Goal: Transaction & Acquisition: Book appointment/travel/reservation

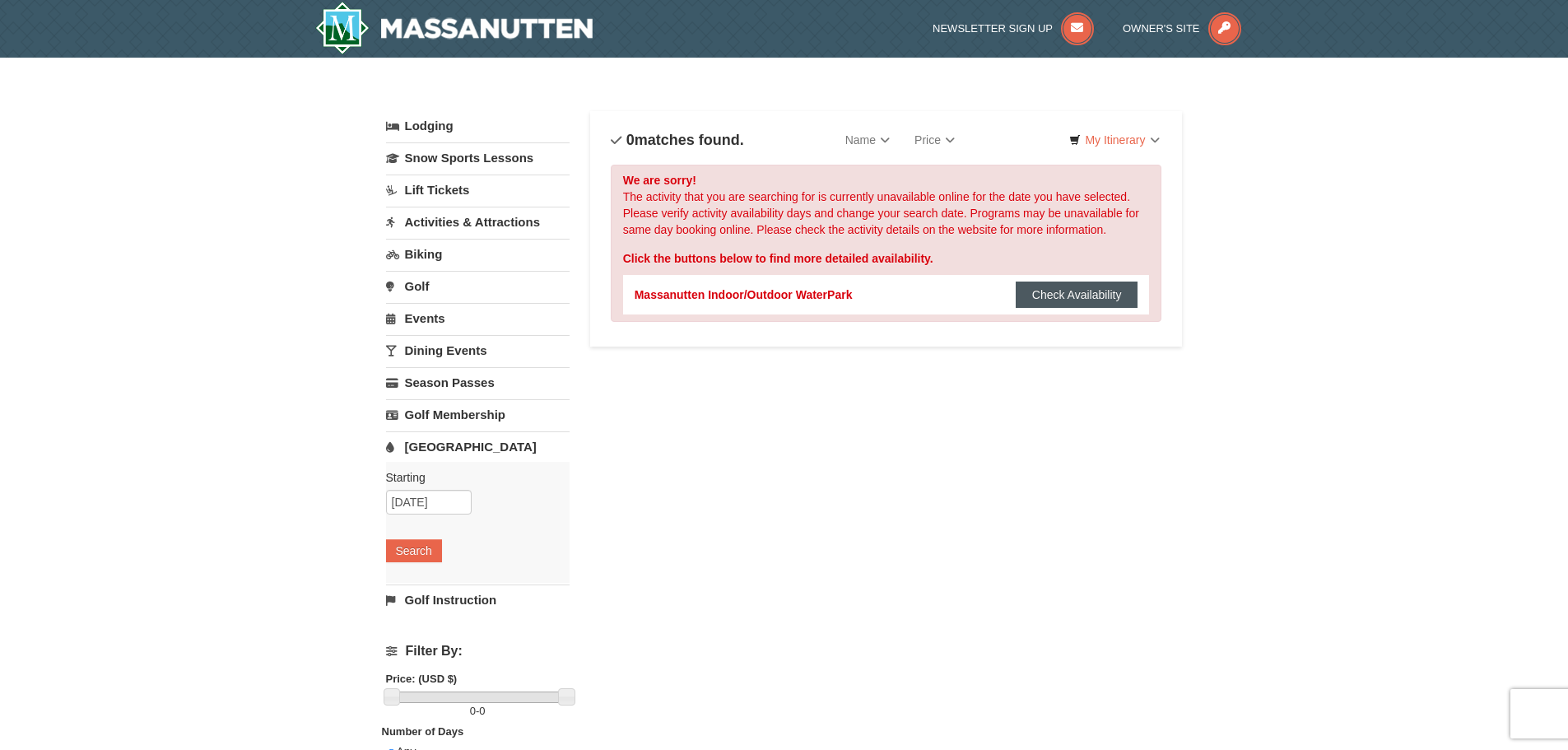
click at [1087, 300] on button "Check Availability" at bounding box center [1076, 294] width 122 height 26
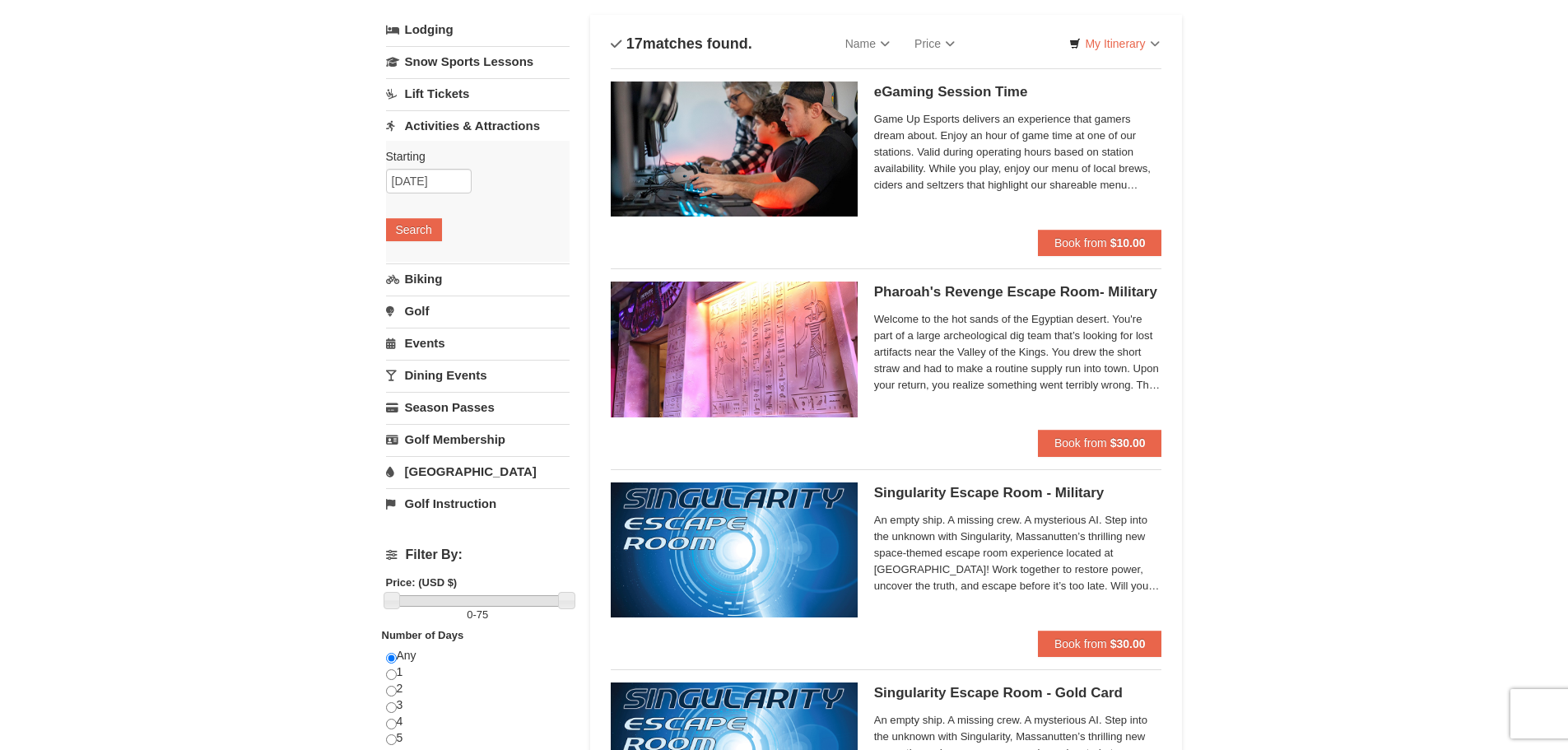
scroll to position [165, 0]
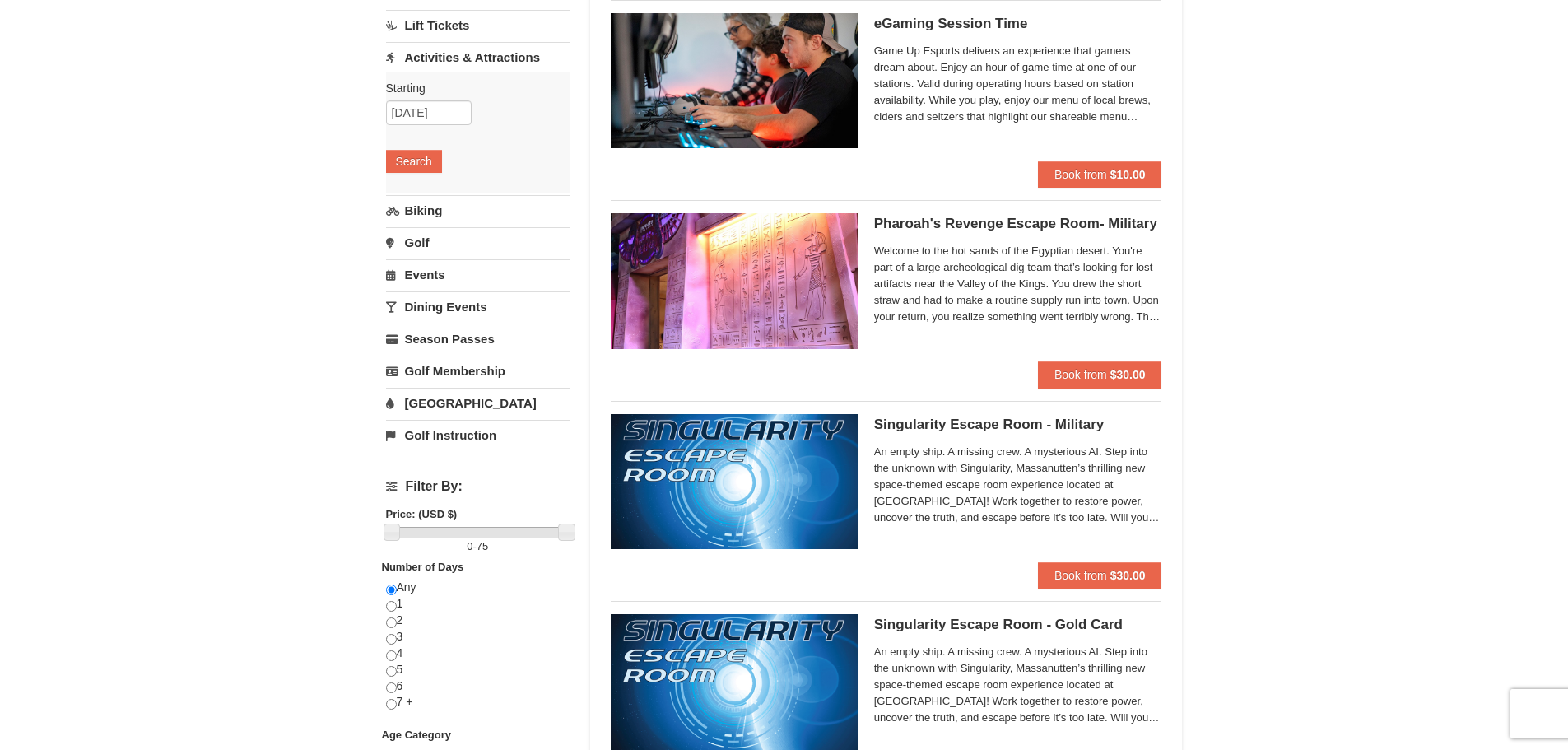
click at [441, 409] on link "[GEOGRAPHIC_DATA]" at bounding box center [477, 403] width 184 height 31
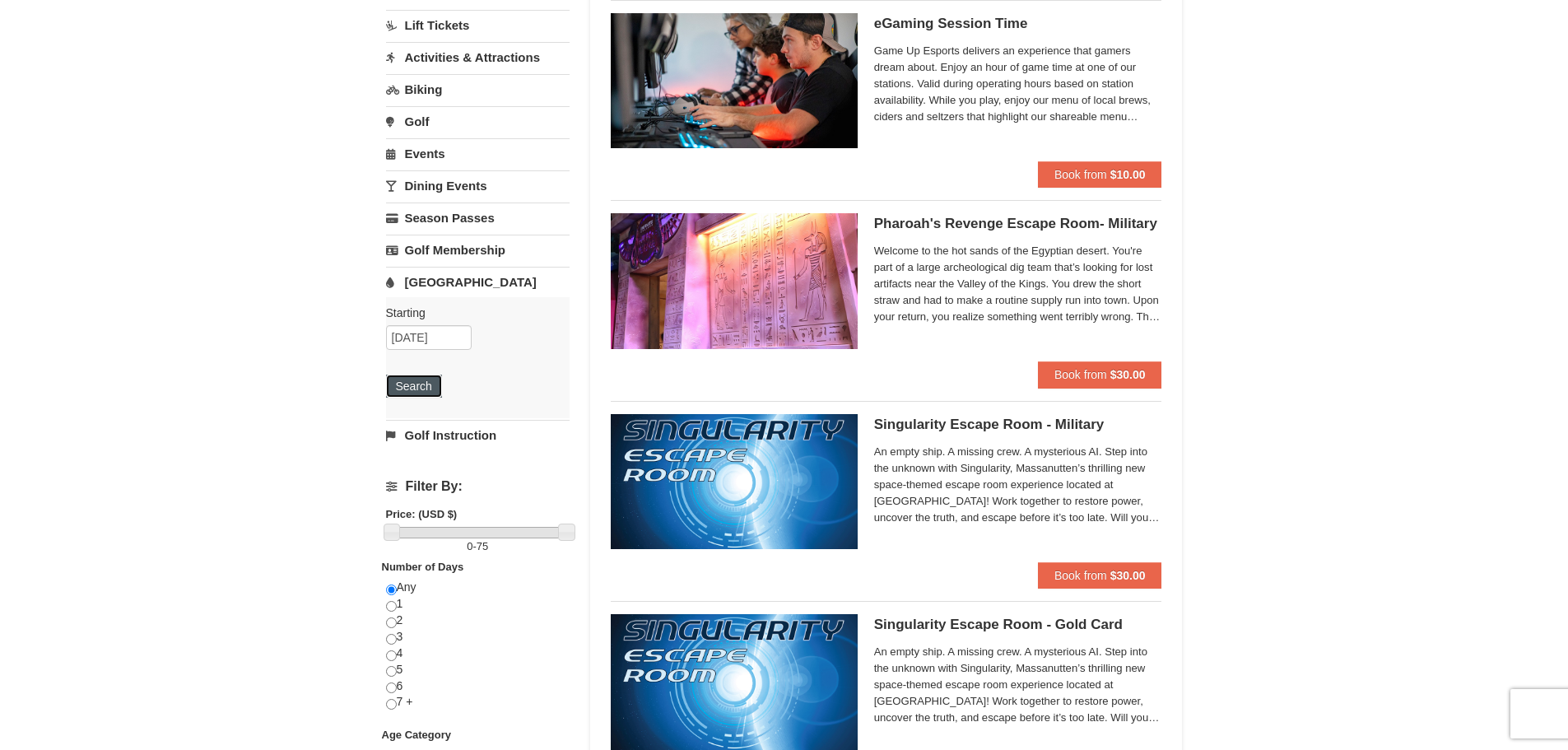
click at [416, 388] on button "Search" at bounding box center [414, 386] width 56 height 23
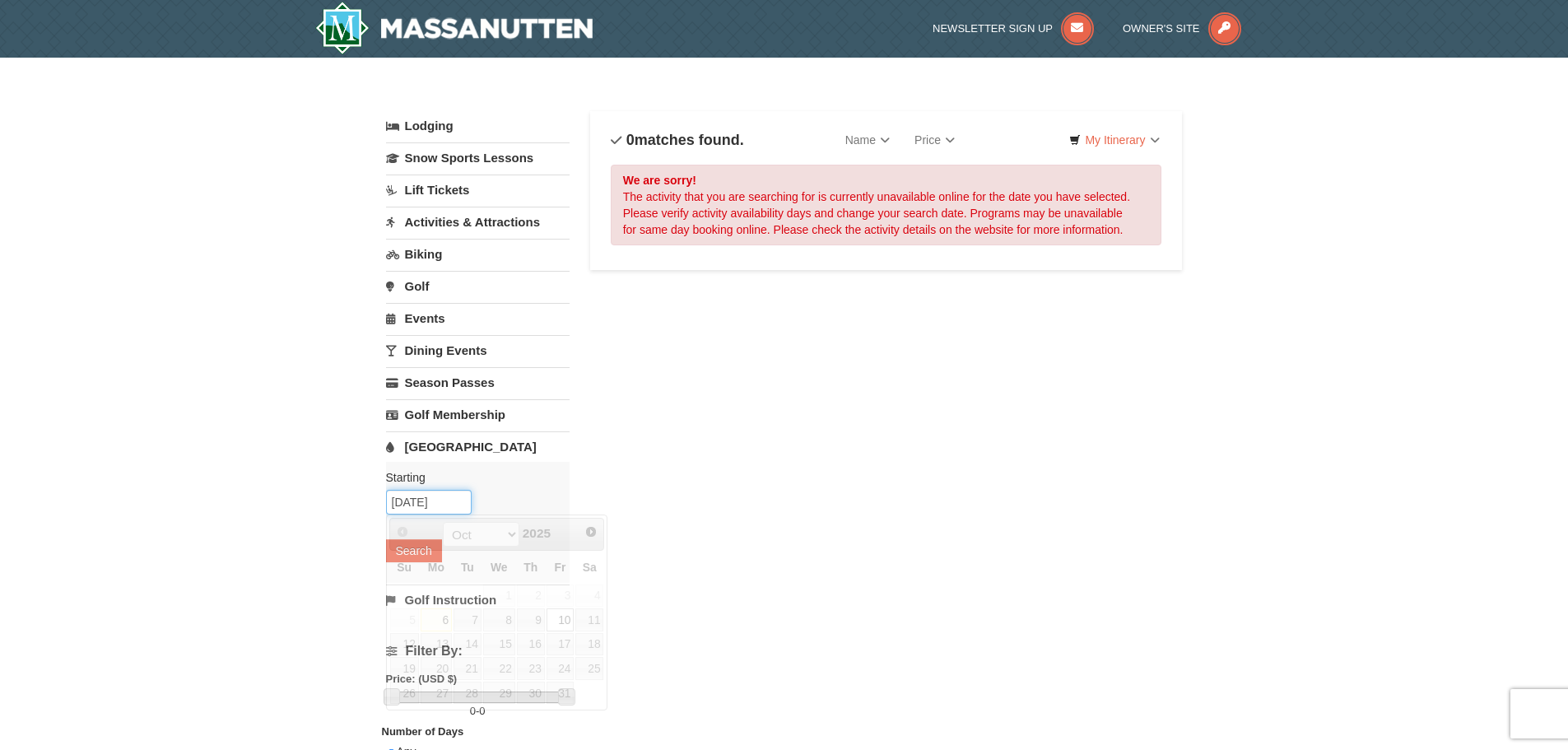
click at [419, 509] on input "10/10/2025" at bounding box center [428, 502] width 86 height 24
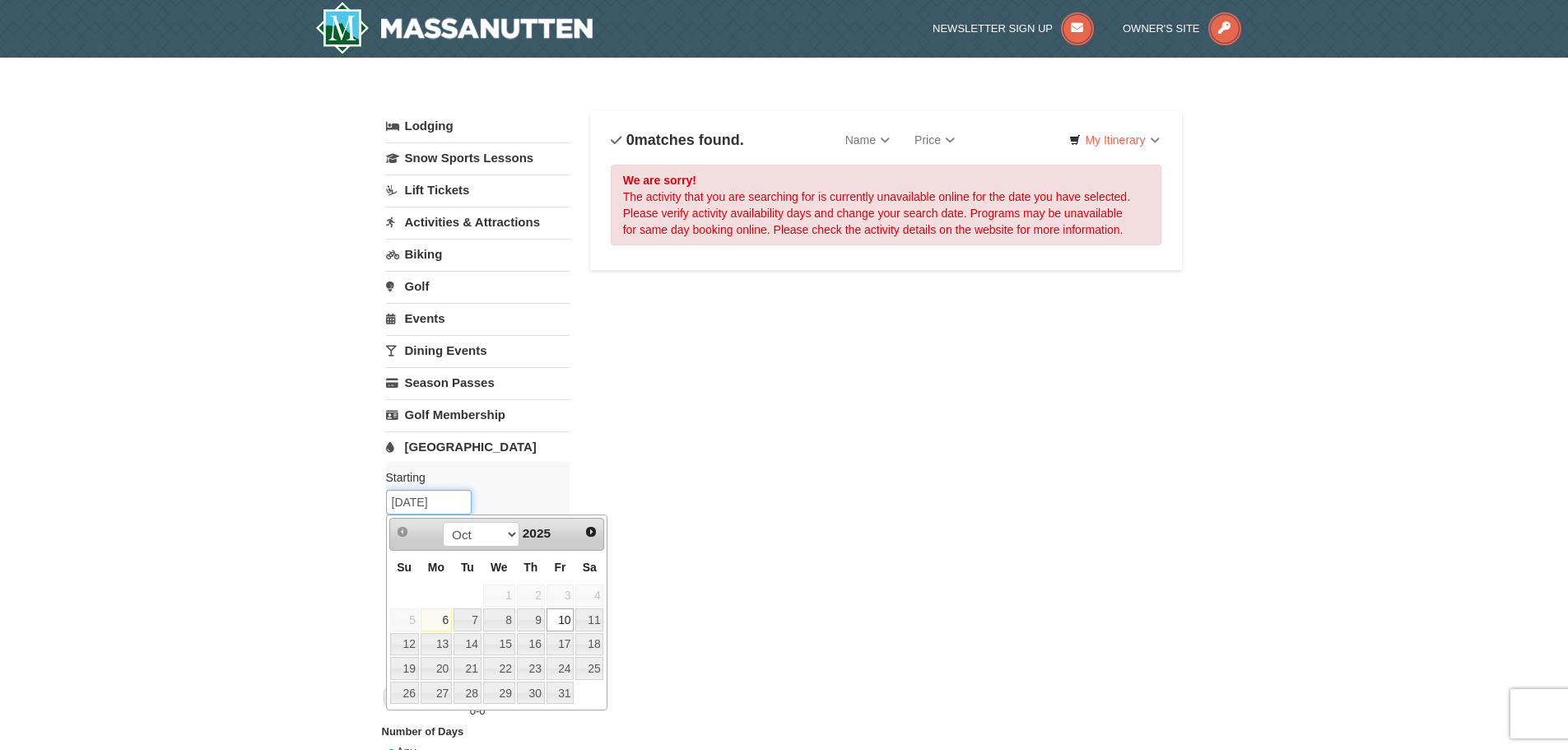
click at [419, 509] on input "10/10/2025" at bounding box center [428, 502] width 86 height 24
click at [591, 616] on link "11" at bounding box center [589, 620] width 28 height 23
type input "10/11/2025"
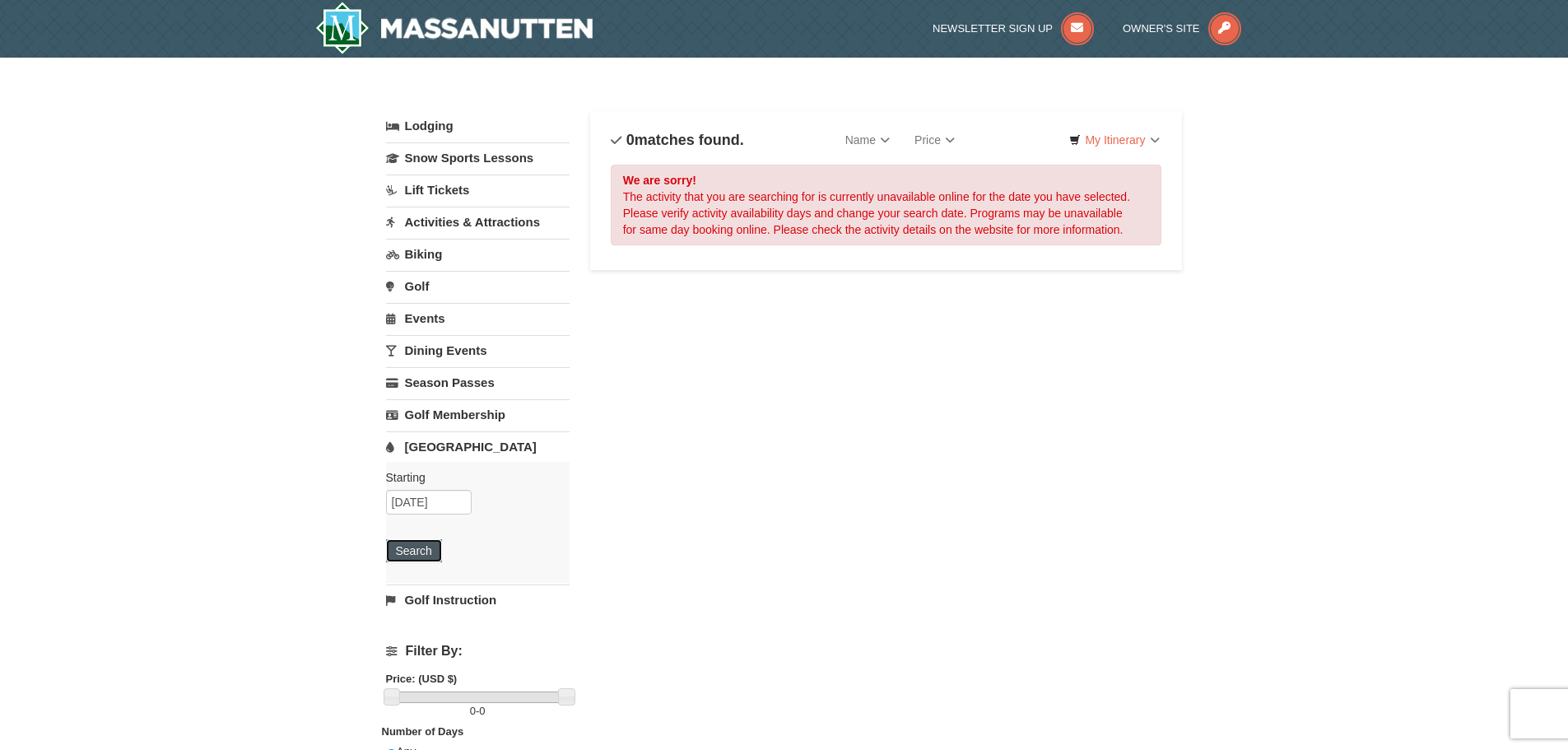
click at [415, 550] on button "Search" at bounding box center [414, 551] width 56 height 23
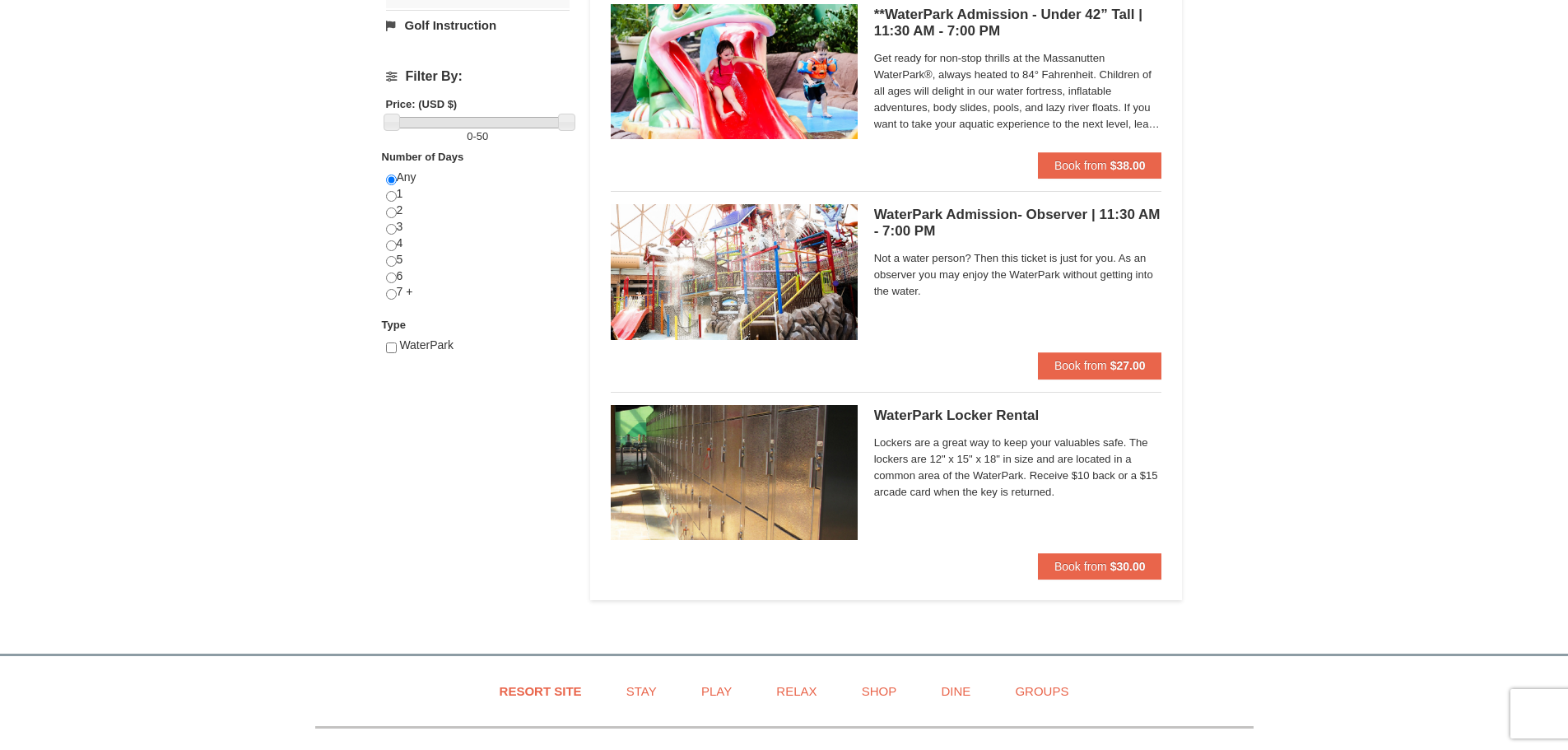
scroll to position [576, 0]
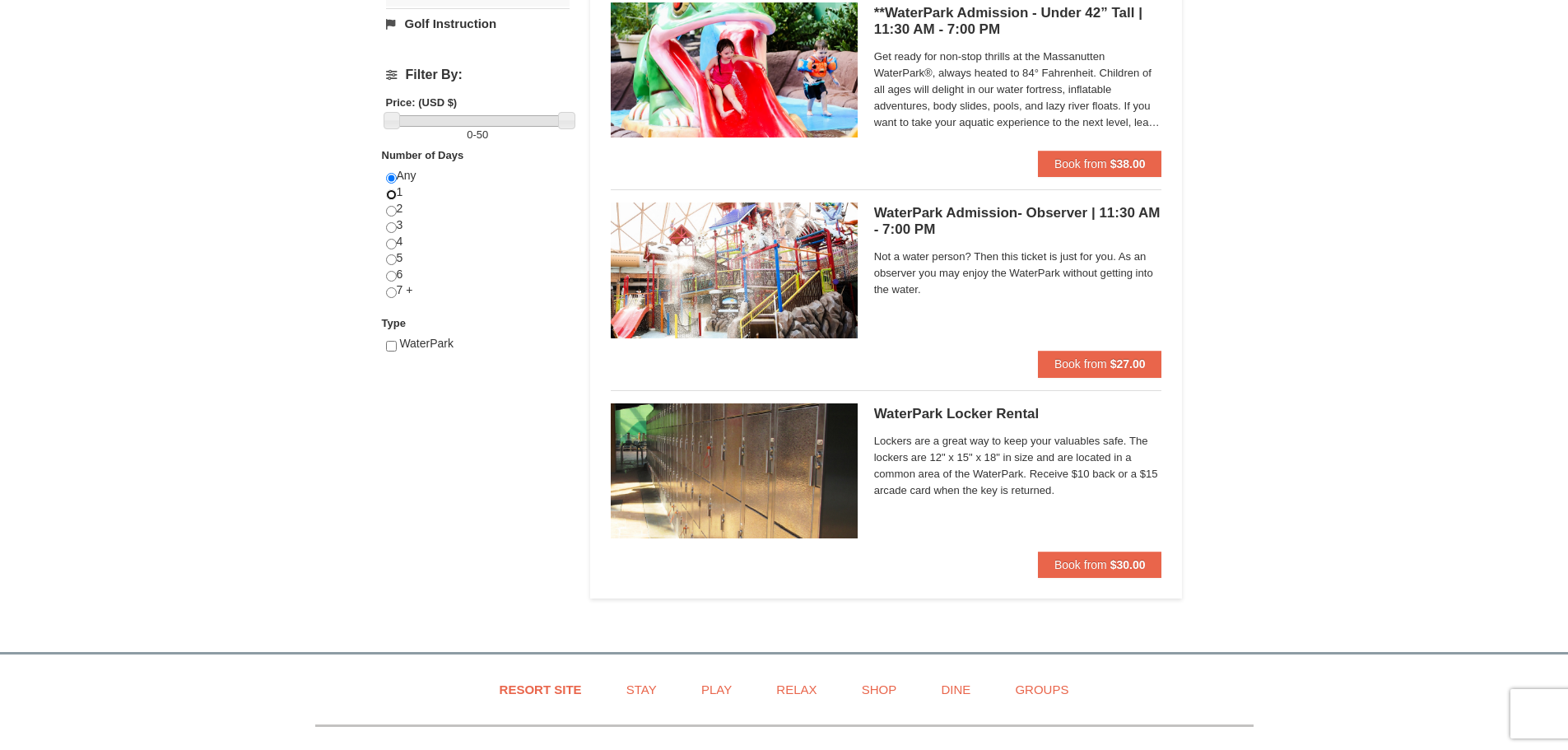
click at [392, 195] on input "radio" at bounding box center [391, 195] width 11 height 11
radio input "true"
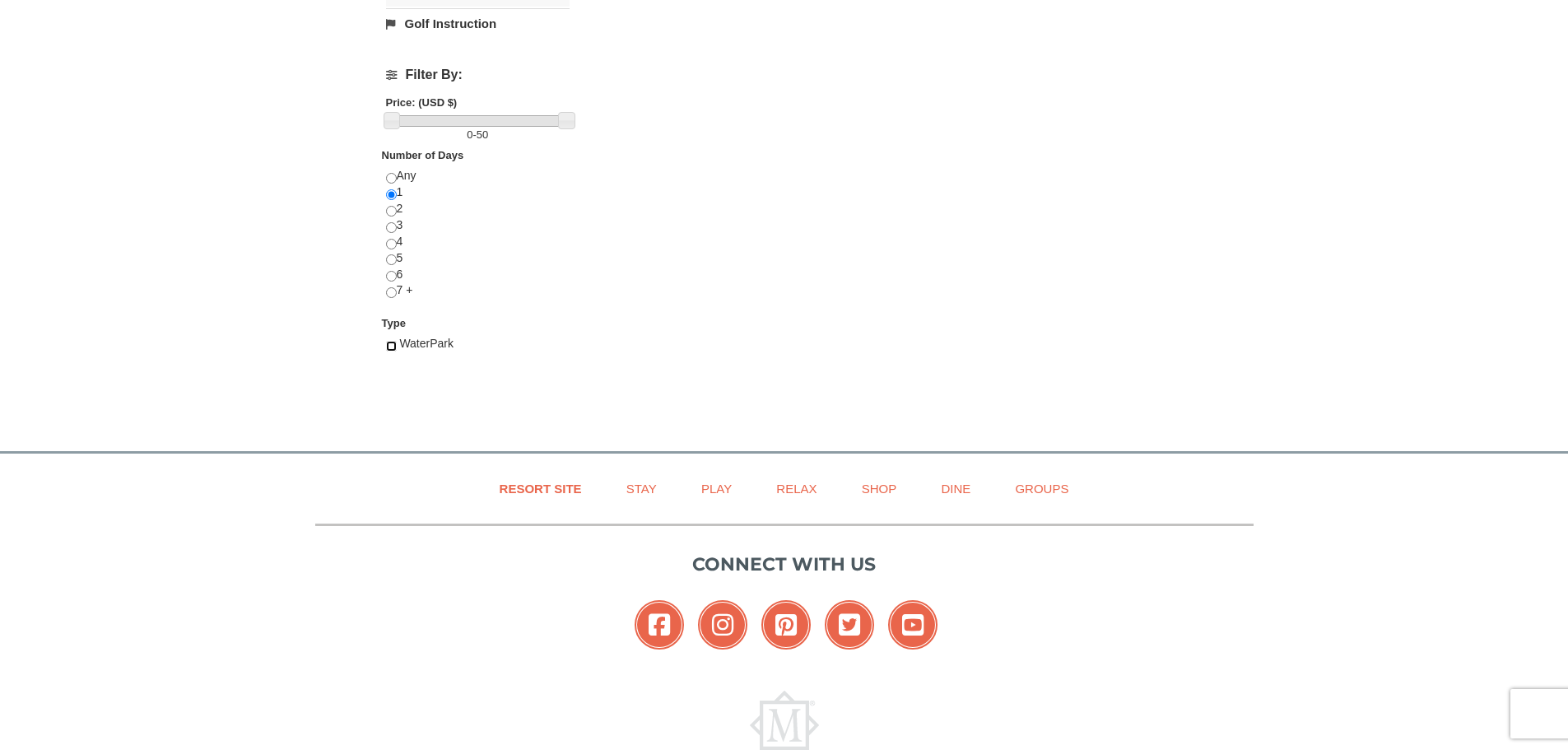
click at [387, 345] on input "checkbox" at bounding box center [391, 346] width 11 height 11
checkbox input "true"
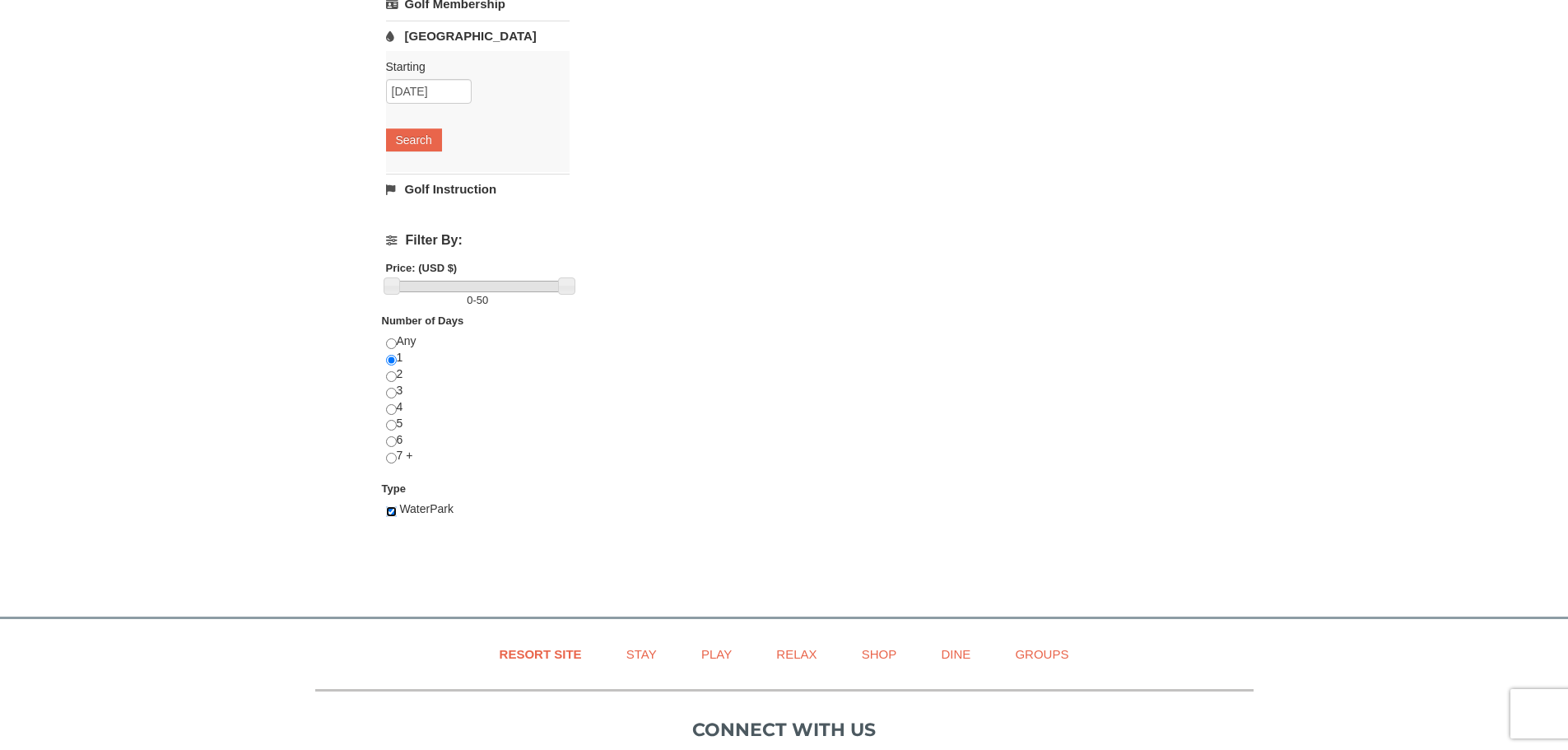
scroll to position [330, 0]
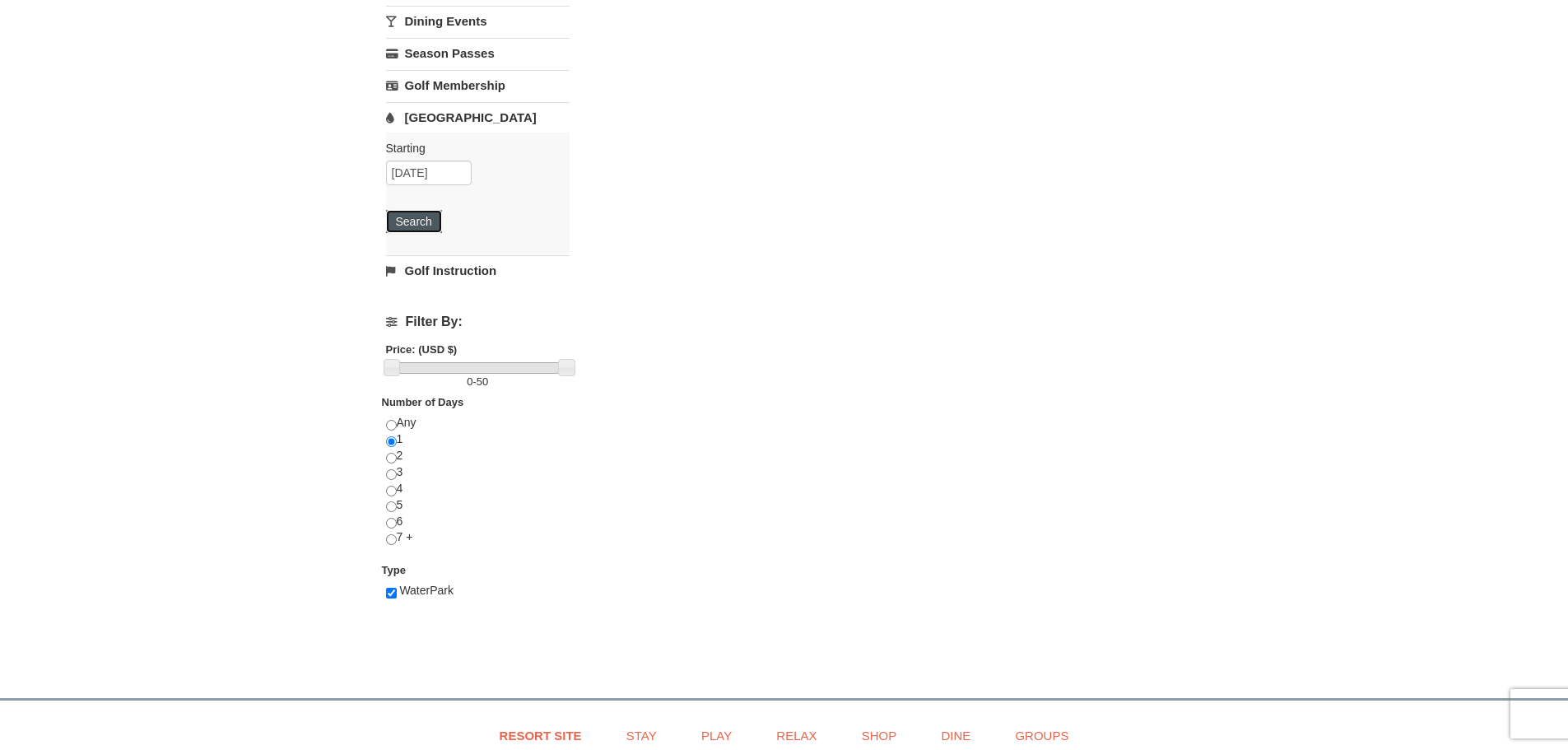
click at [419, 225] on button "Search" at bounding box center [414, 221] width 56 height 23
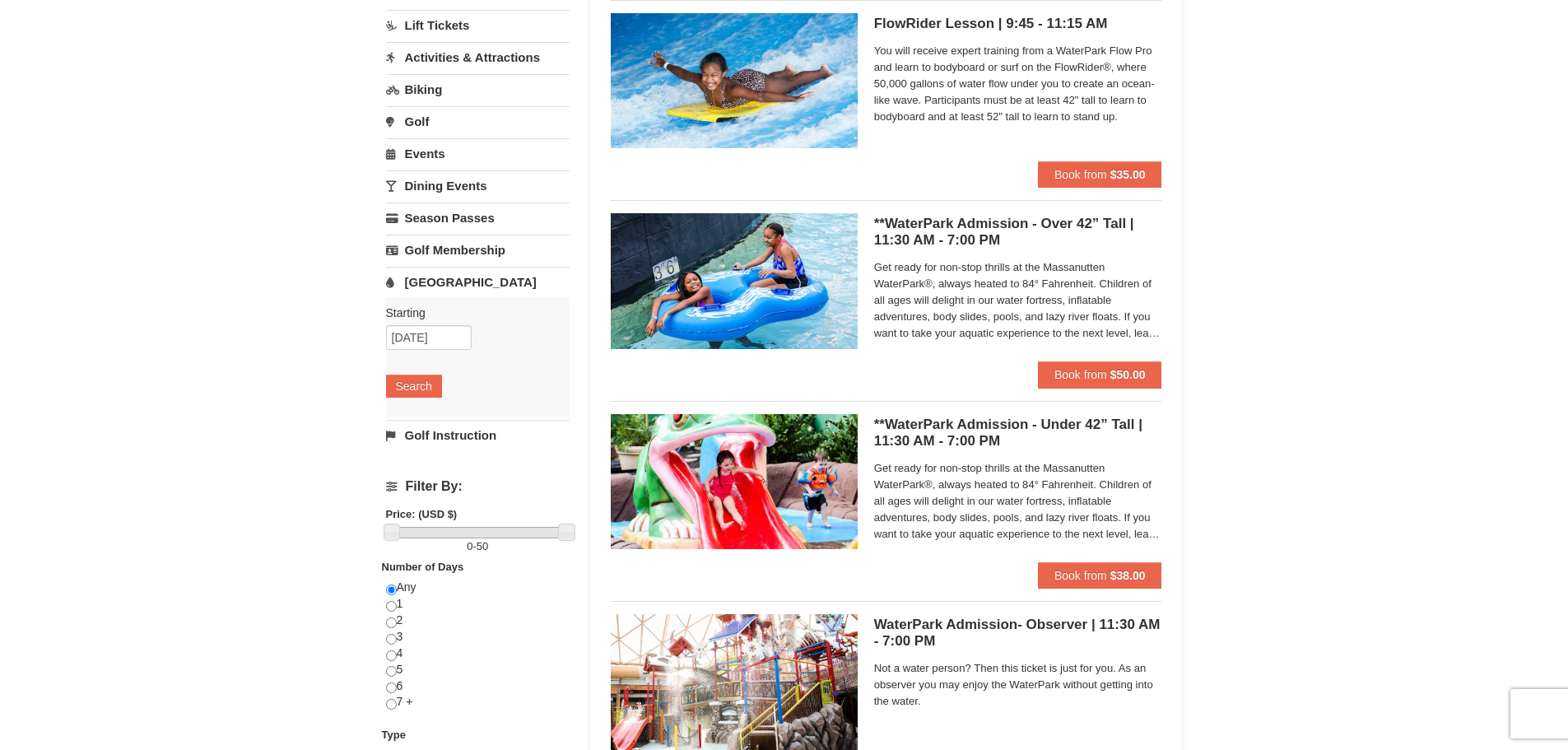
scroll to position [82, 0]
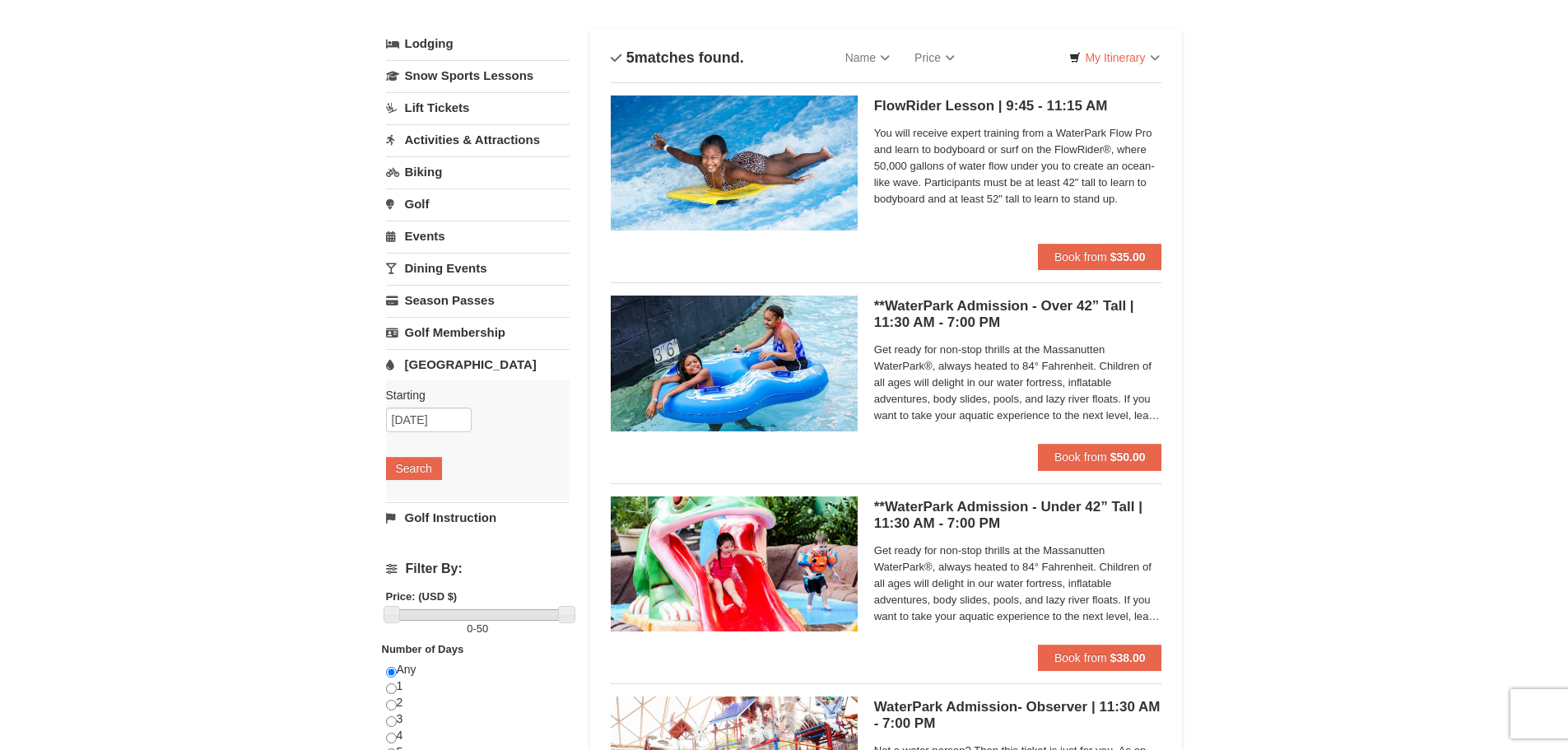
click at [431, 112] on link "Lift Tickets" at bounding box center [477, 108] width 184 height 31
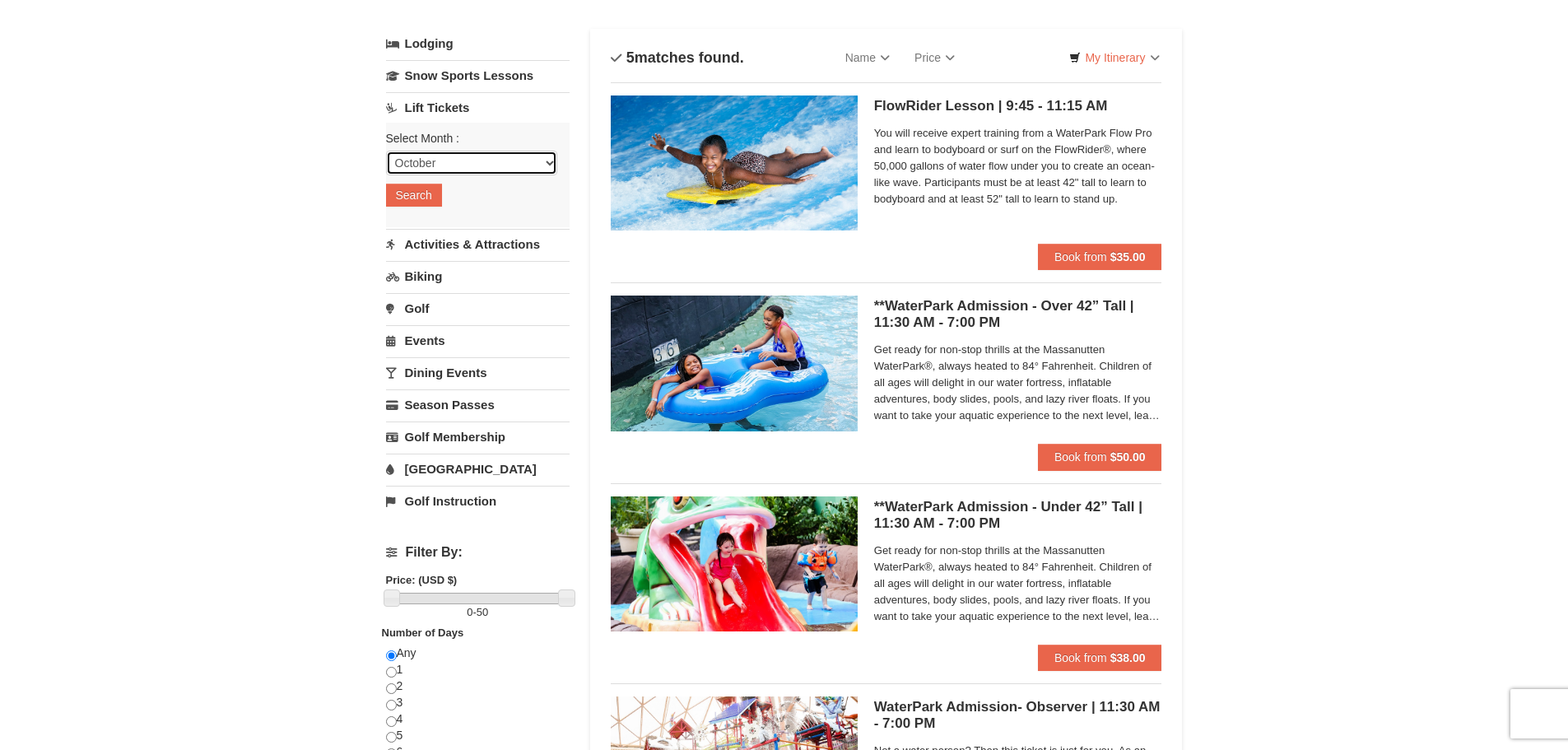
click at [425, 159] on select "October November December January February March April May June July August Sep…" at bounding box center [471, 162] width 171 height 24
click at [386, 150] on select "October November December January February March April May June July August Sep…" at bounding box center [471, 162] width 171 height 24
click at [422, 197] on button "Search" at bounding box center [414, 195] width 56 height 23
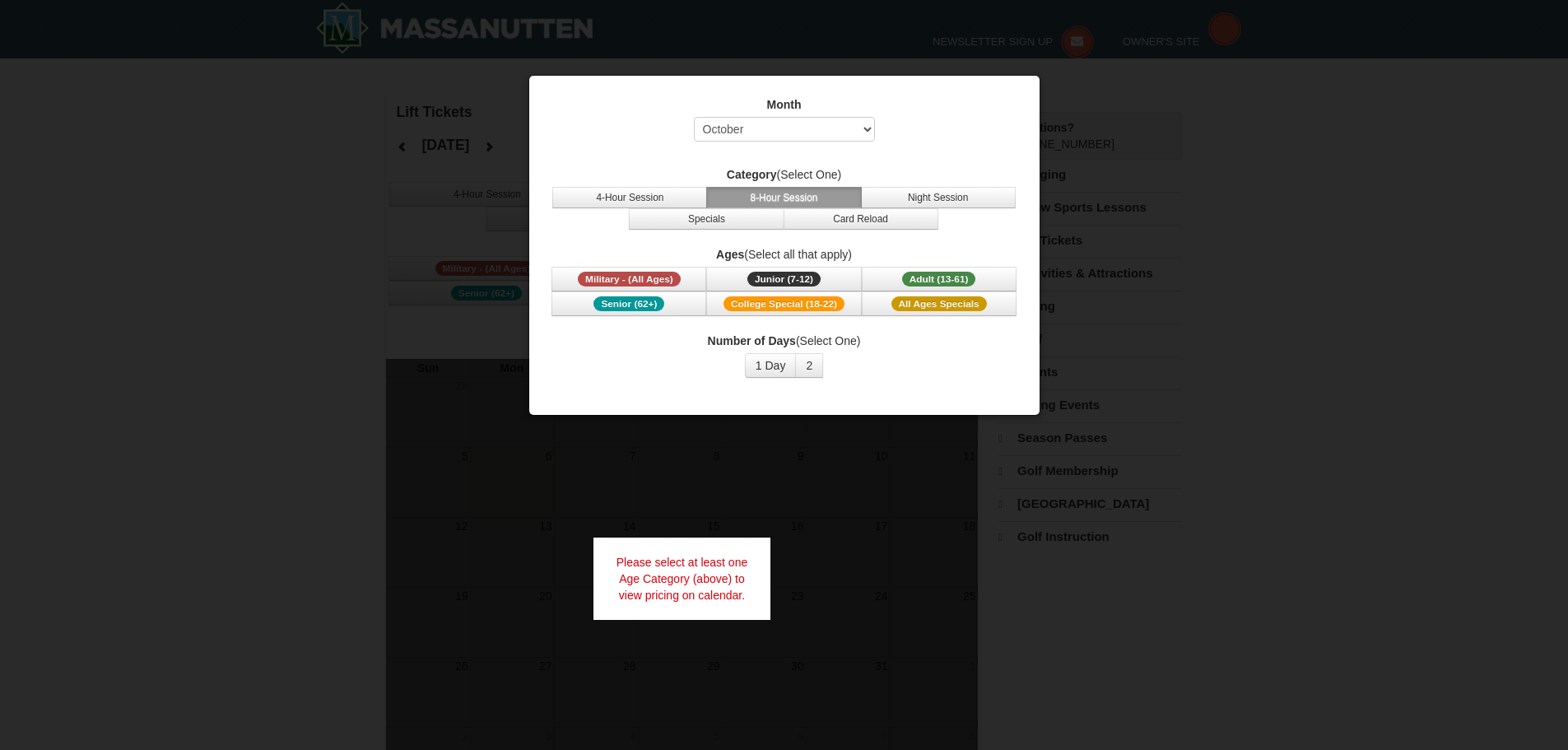
select select "10"
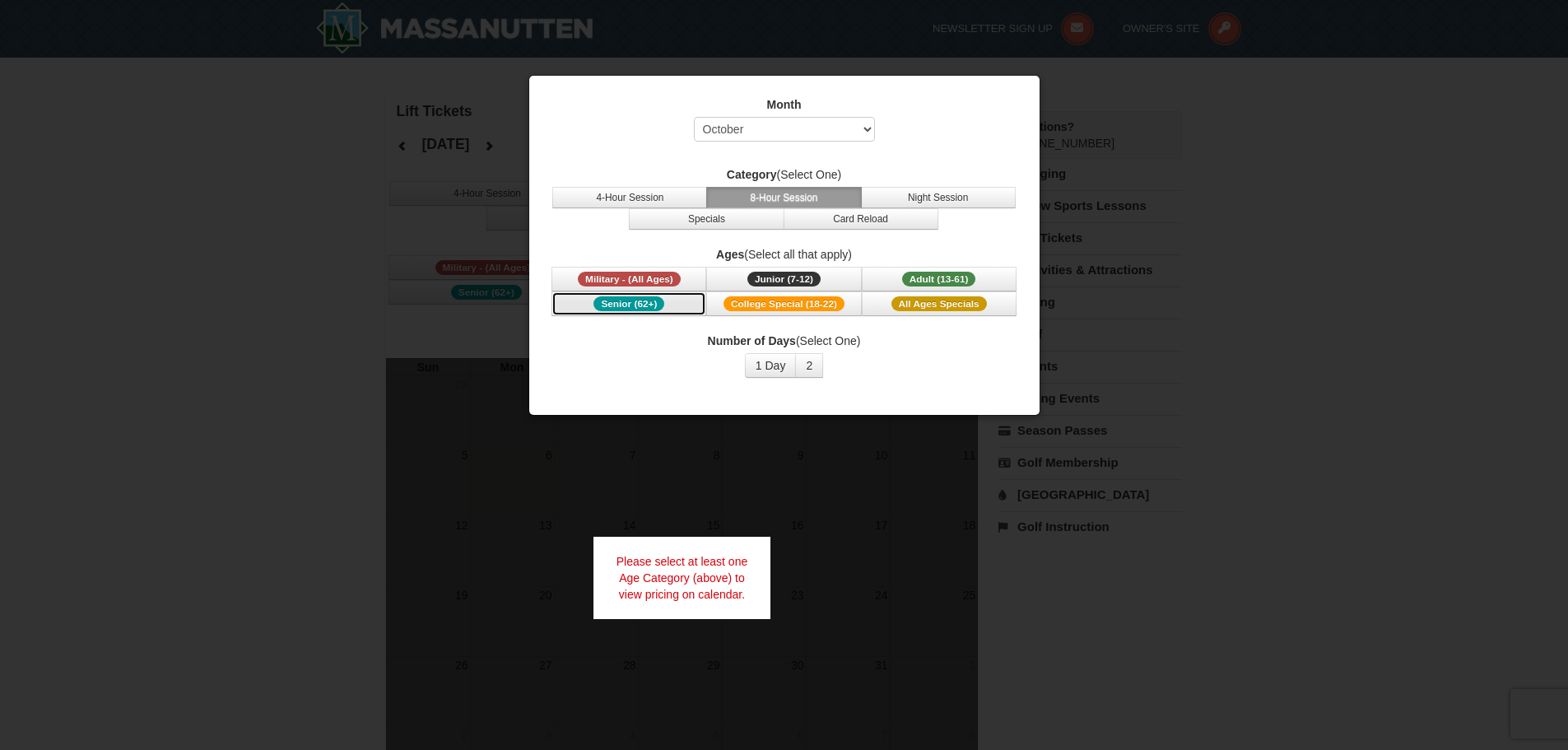
click at [625, 304] on span "Senior (62+)" at bounding box center [629, 303] width 71 height 14
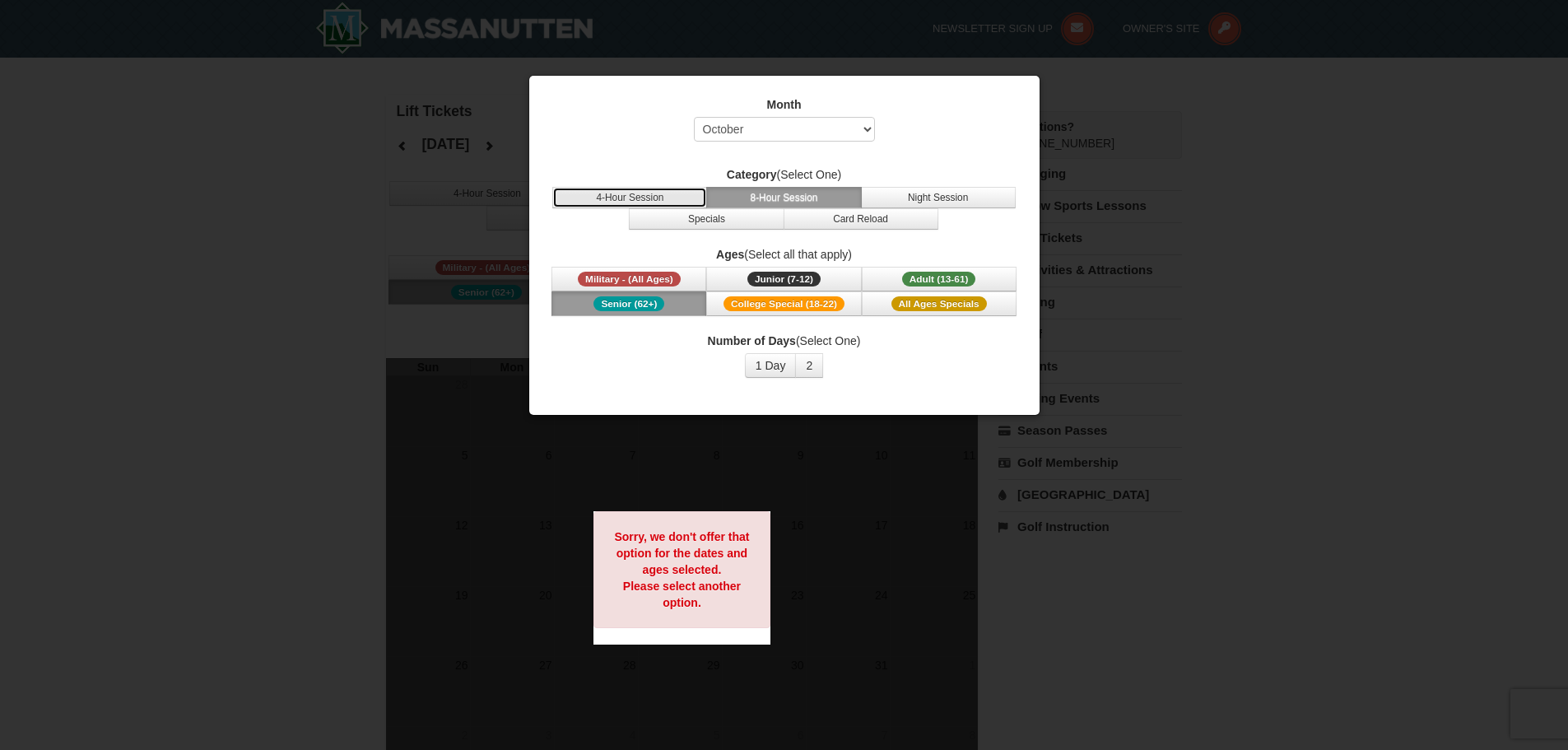
click at [633, 199] on button "4-Hour Session" at bounding box center [629, 197] width 155 height 22
click at [760, 199] on button "8-Hour Session" at bounding box center [783, 197] width 155 height 22
click at [932, 196] on button "Night Session" at bounding box center [938, 197] width 155 height 22
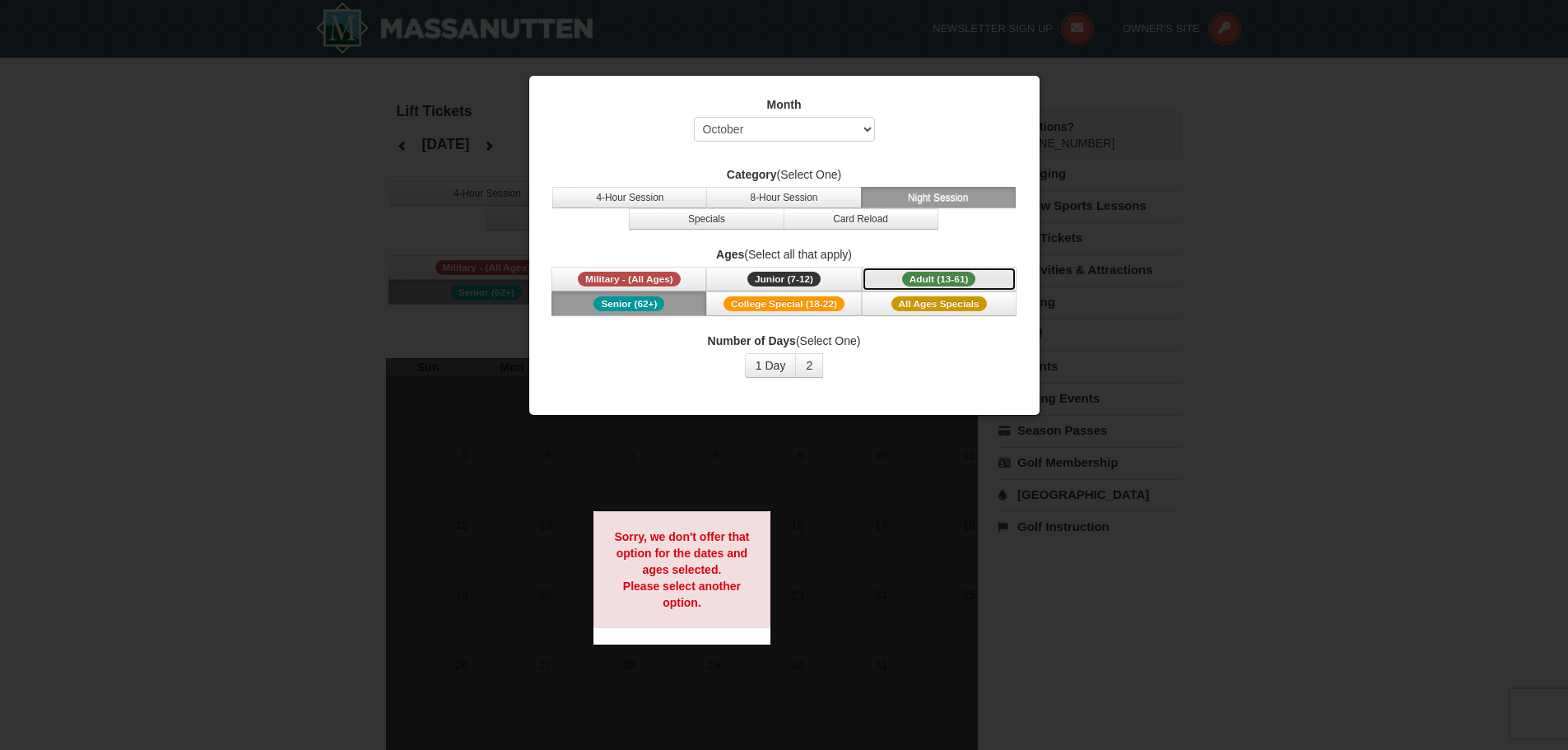
click at [914, 277] on span "Adult (13-61)" at bounding box center [940, 279] width 74 height 14
